Goal: Task Accomplishment & Management: Complete application form

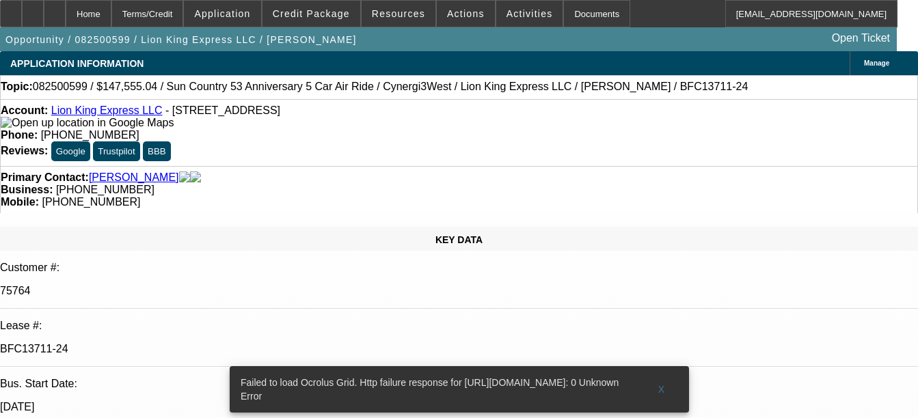
select select "0"
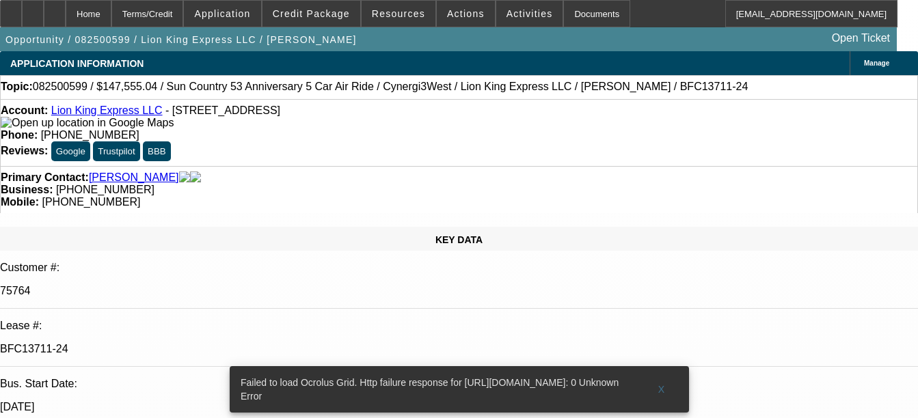
select select "0"
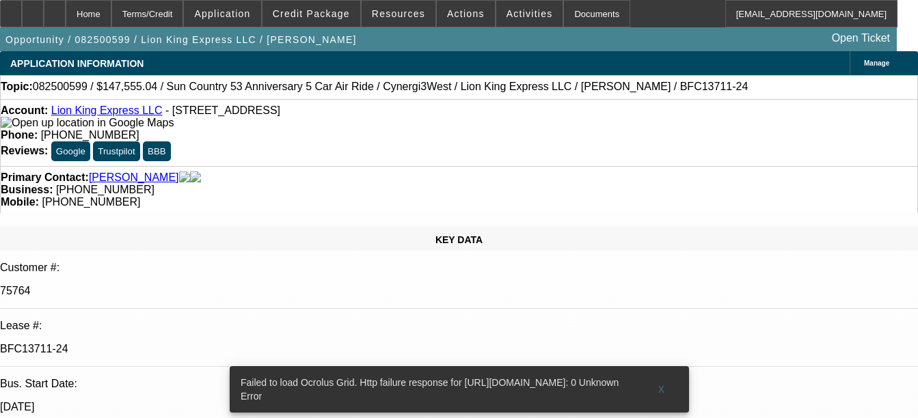
select select "0"
select select "1"
select select "6"
select select "1"
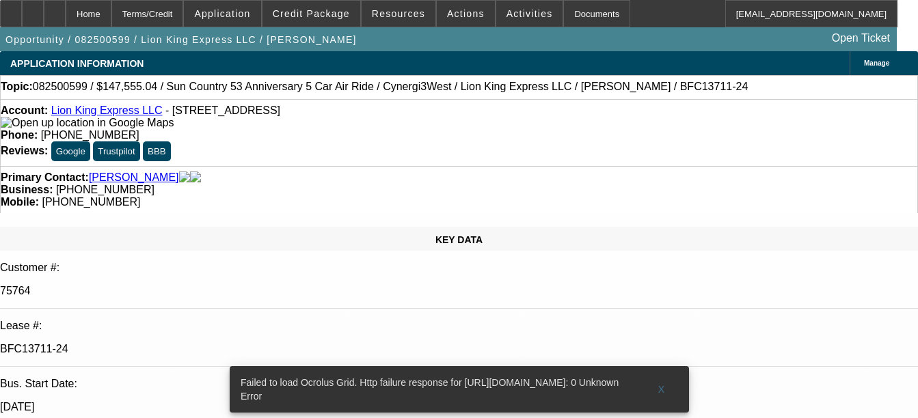
select select "6"
select select "1"
select select "6"
select select "1"
select select "6"
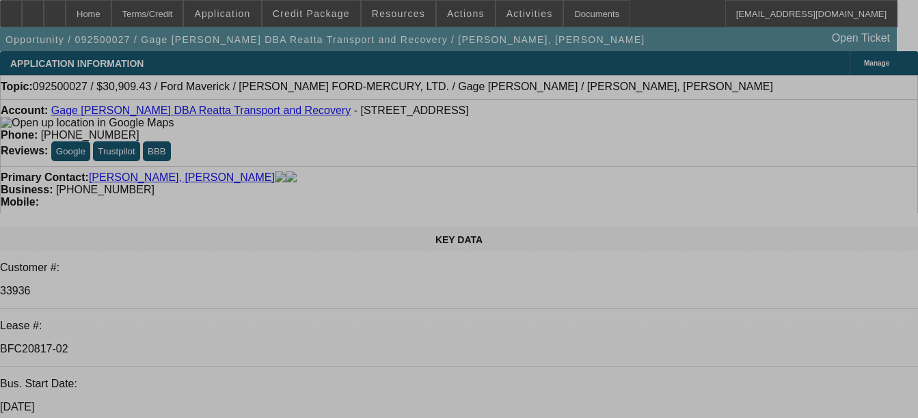
select select "0"
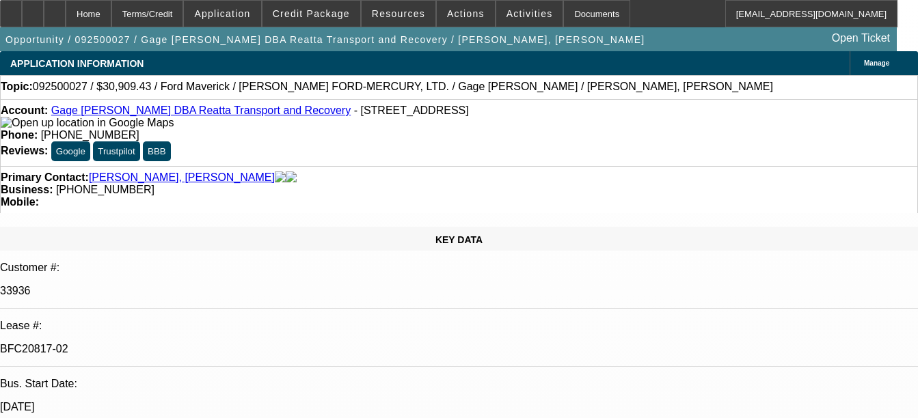
select select "2"
select select "0"
select select "0.1"
select select "2"
select select "0"
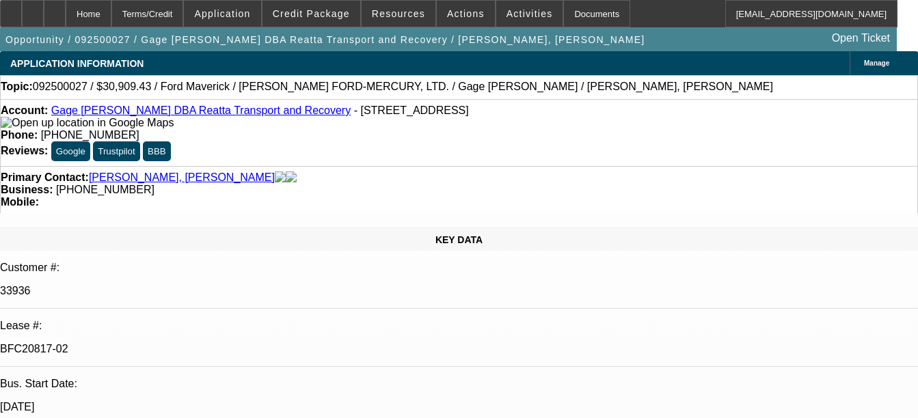
select select "0.1"
select select "2"
select select "0"
select select "0.1"
select select "2"
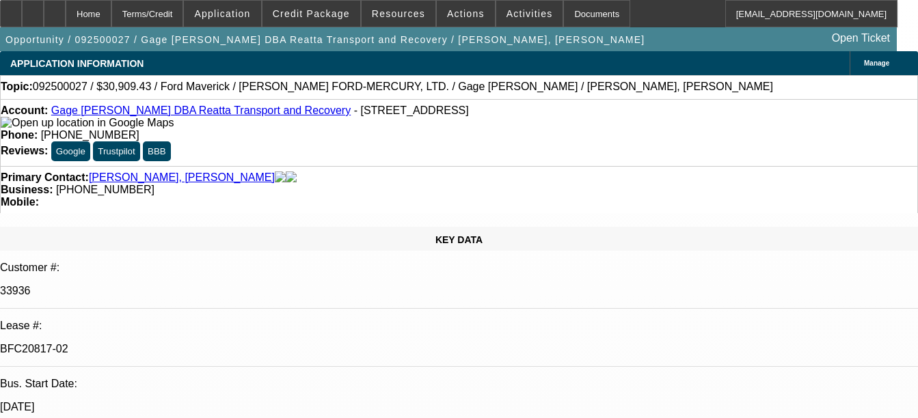
select select "0"
select select "1"
select select "2"
select select "6"
select select "1"
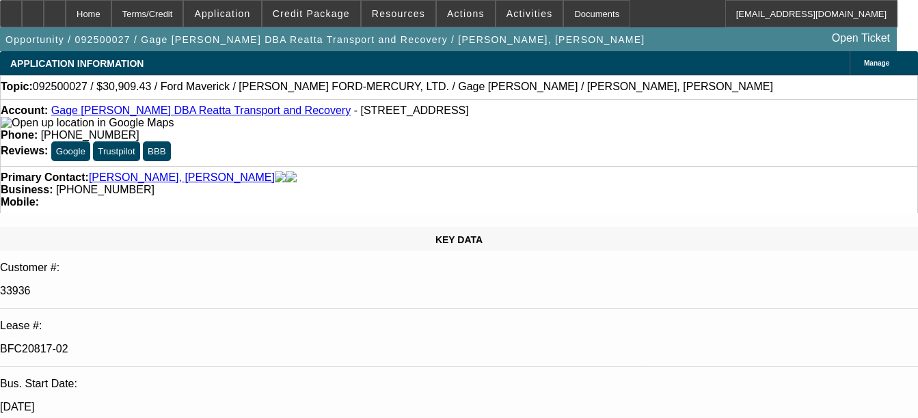
select select "2"
select select "6"
select select "1"
select select "2"
select select "6"
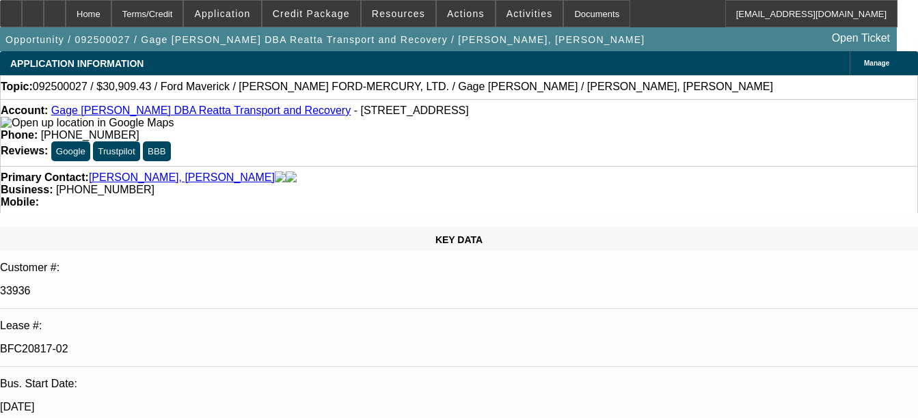
select select "1"
select select "2"
select select "6"
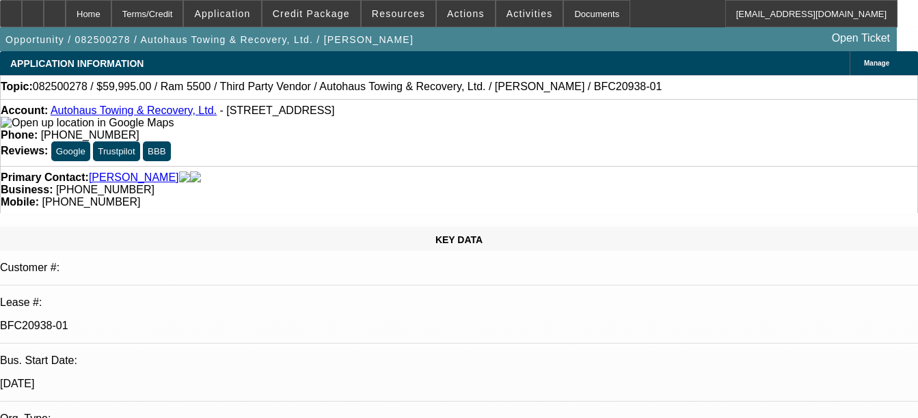
select select "0"
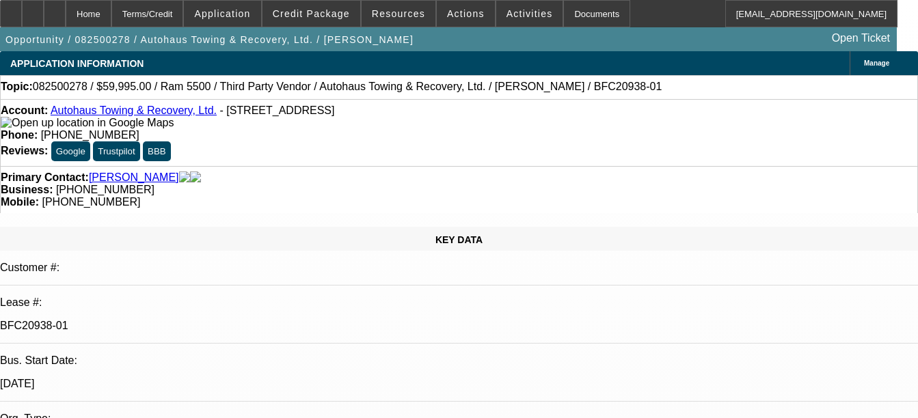
select select "0"
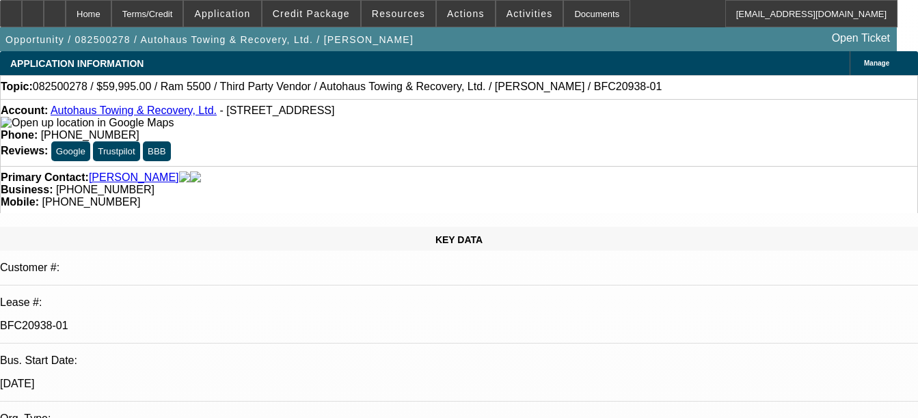
select select "0"
select select "1"
select select "2"
select select "6"
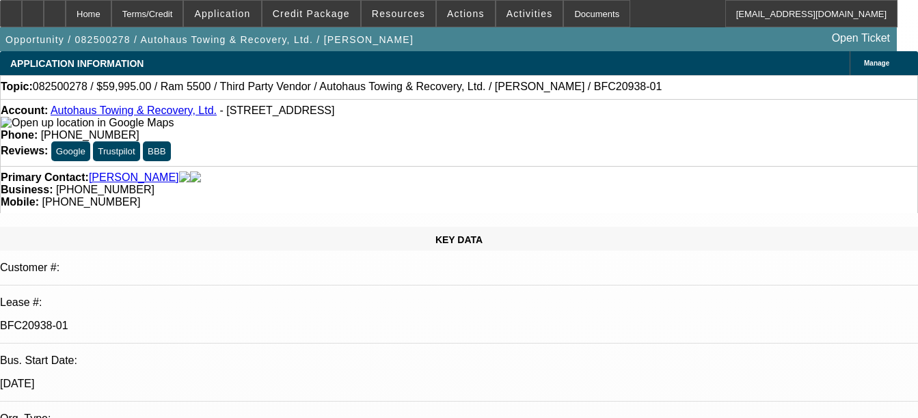
select select "1"
select select "2"
select select "6"
select select "1"
select select "2"
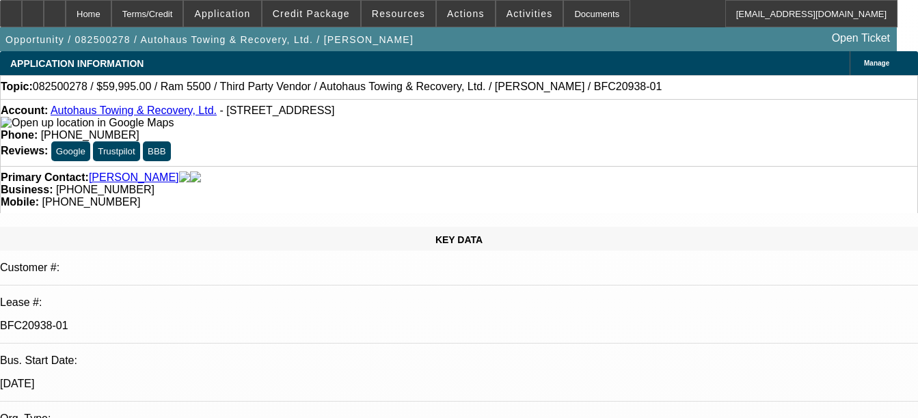
select select "6"
select select "1"
select select "2"
select select "6"
click at [130, 114] on link "Autohaus Towing & Recovery, Ltd." at bounding box center [134, 111] width 166 height 12
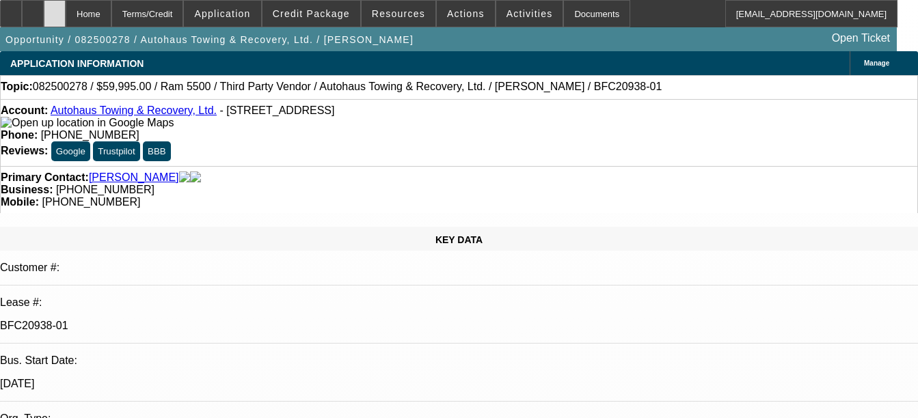
click at [55, 9] on icon at bounding box center [55, 9] width 0 height 0
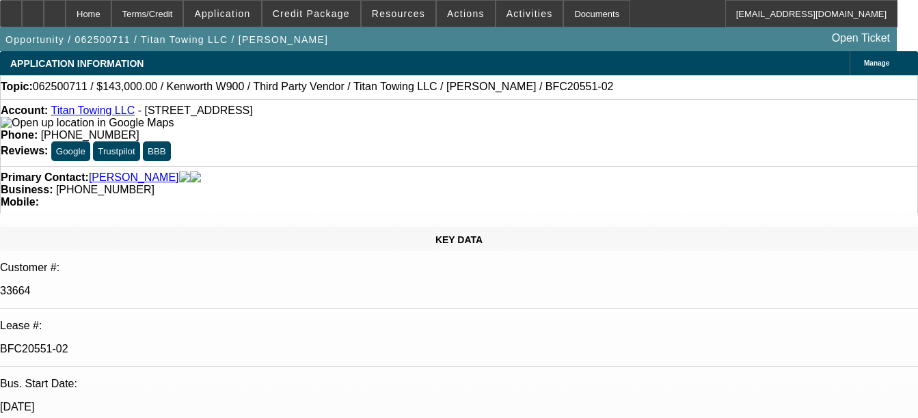
select select "0"
select select "2"
select select "0"
select select "2"
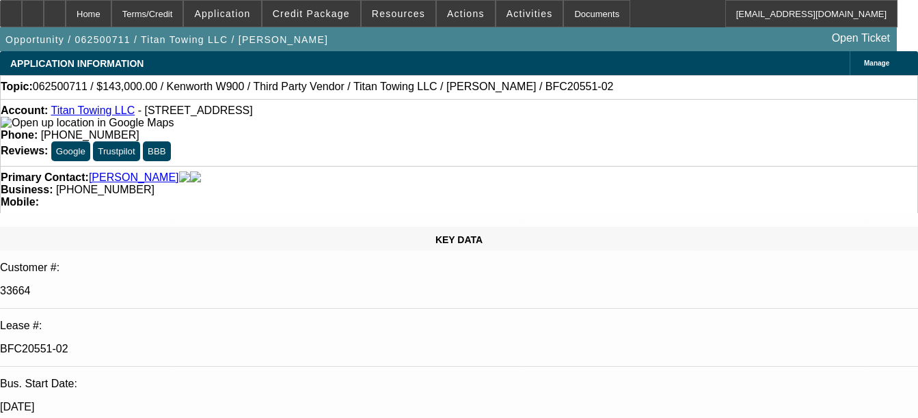
select select "0"
select select "2"
select select "0"
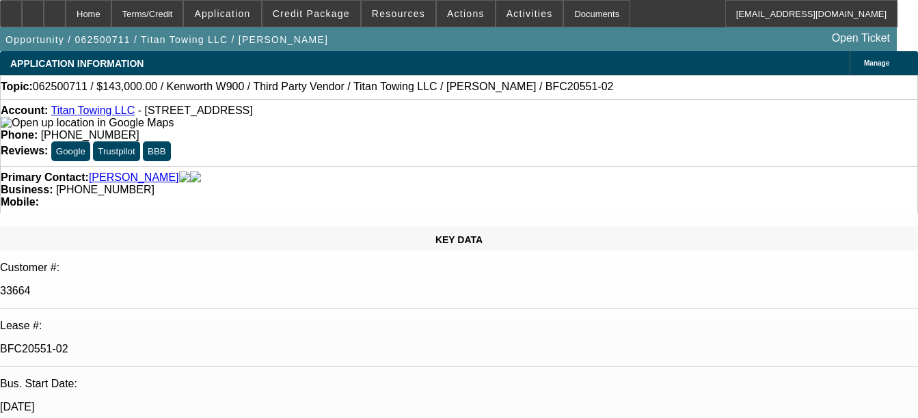
select select "2"
select select "0"
select select "1"
select select "2"
select select "6"
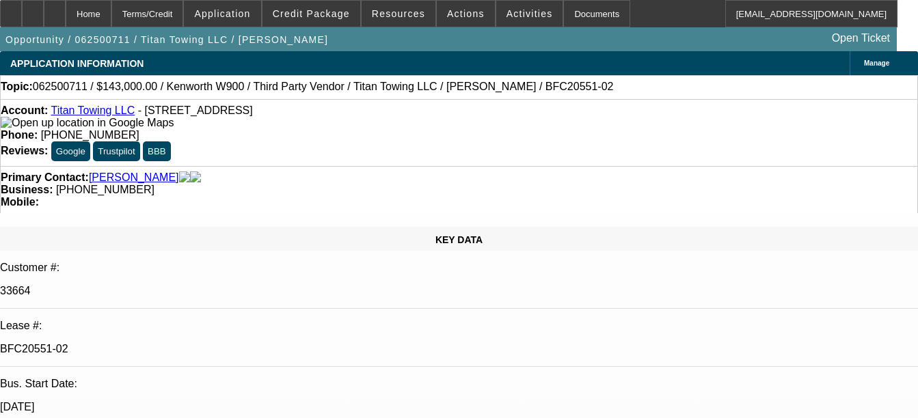
select select "1"
select select "2"
select select "6"
select select "1"
select select "2"
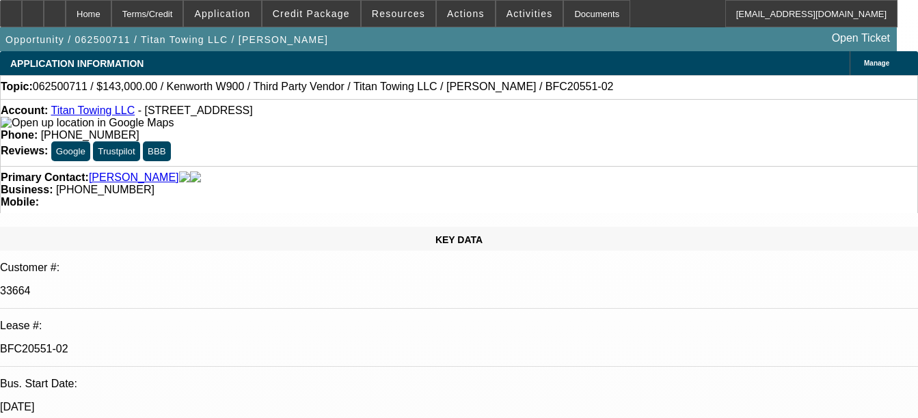
select select "6"
select select "1"
select select "2"
select select "6"
select select "0"
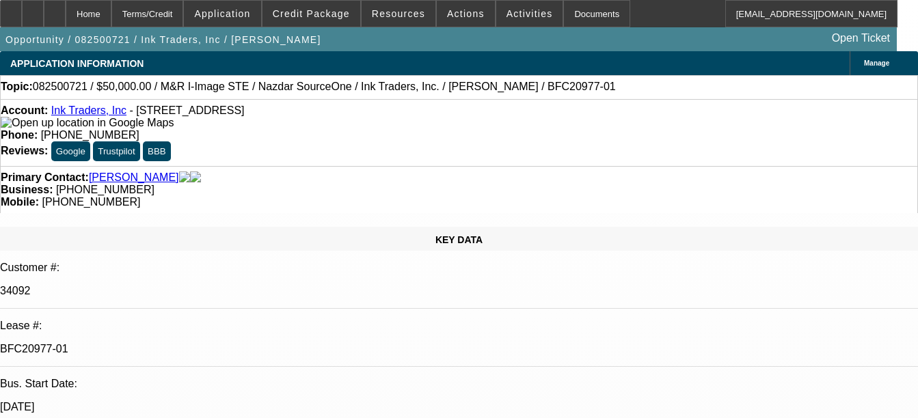
select select "2"
select select "0.1"
select select "4"
select select "0"
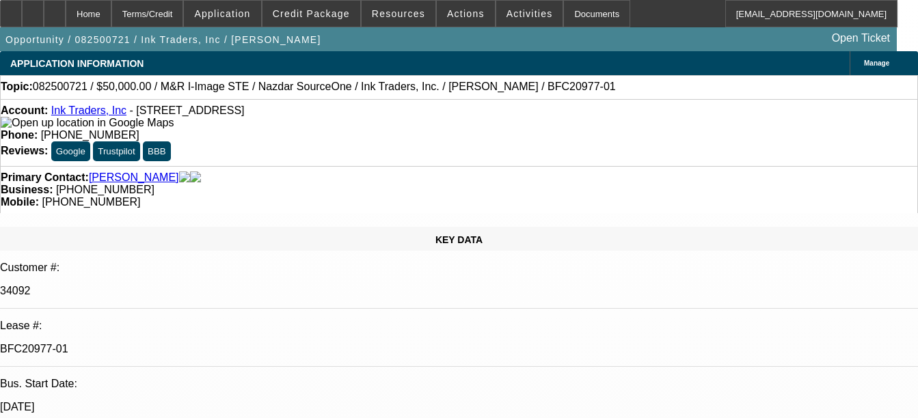
select select "2"
select select "0.1"
select select "4"
select select "0"
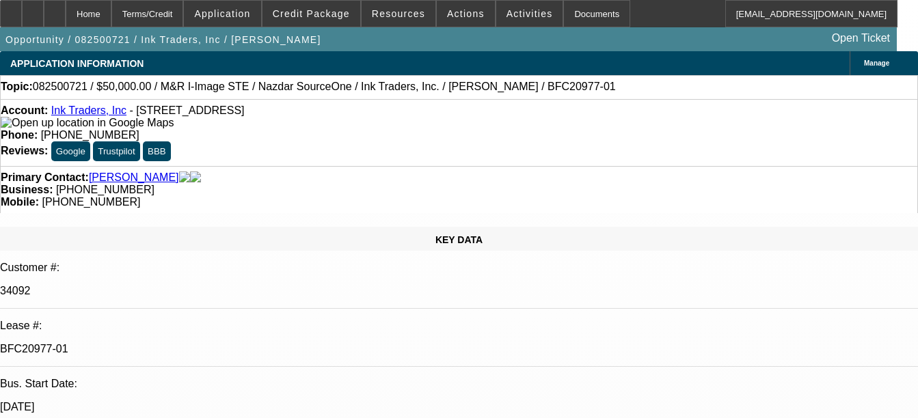
select select "2"
select select "0.1"
select select "4"
select select "0"
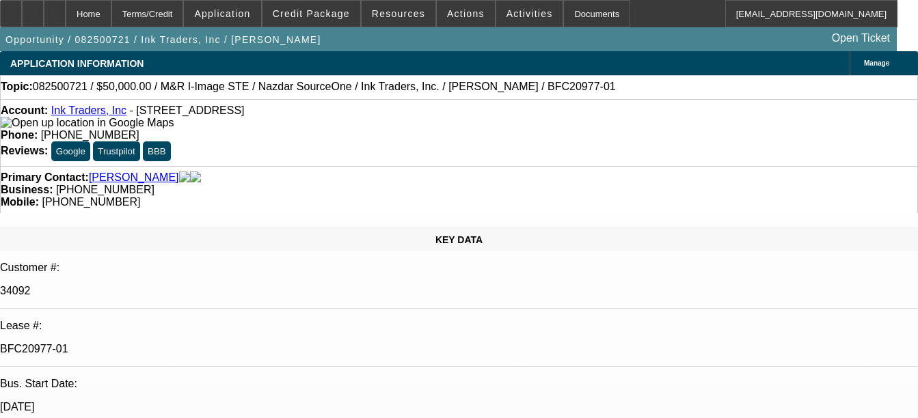
select select "2"
select select "0.1"
select select "4"
